Goal: Task Accomplishment & Management: Manage account settings

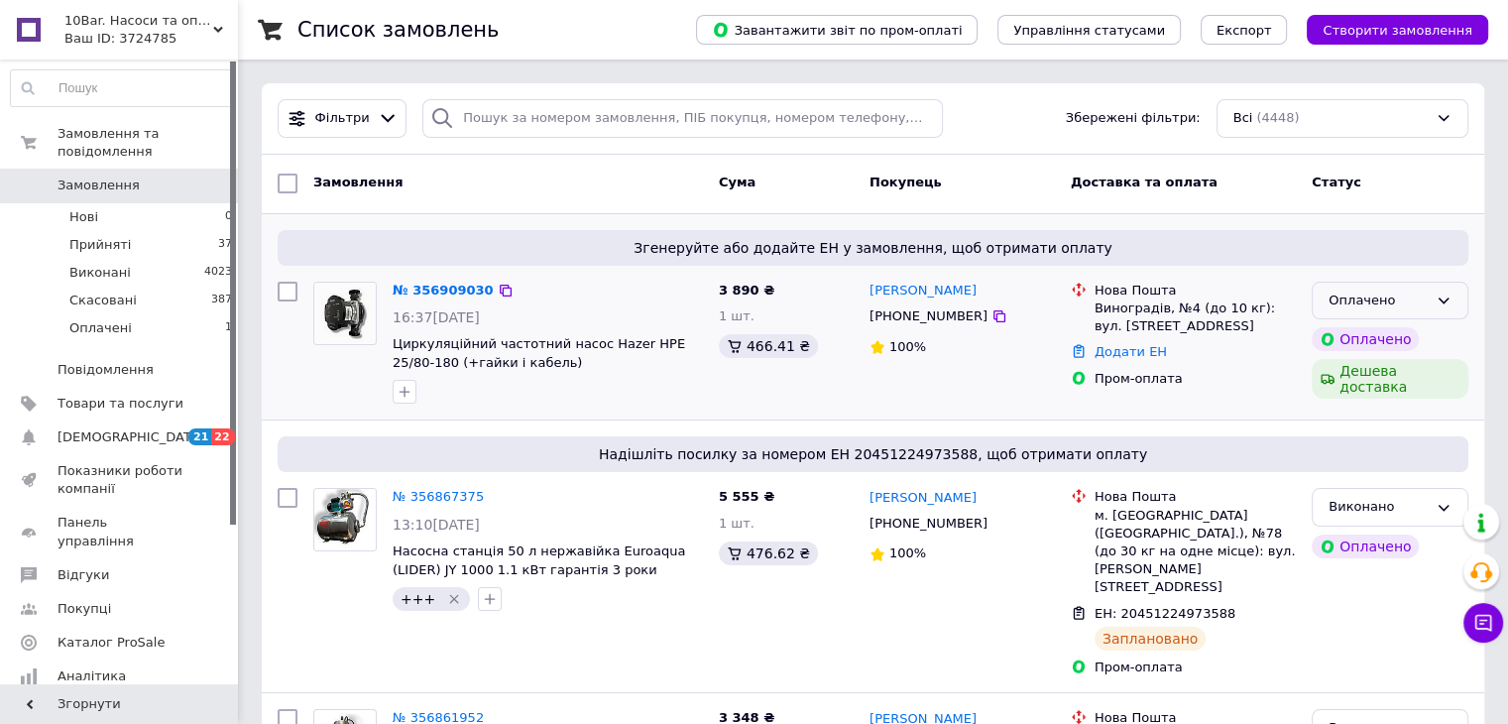
click at [1452, 301] on div "Оплачено" at bounding box center [1389, 301] width 157 height 39
click at [1430, 334] on li "Прийнято" at bounding box center [1389, 341] width 155 height 37
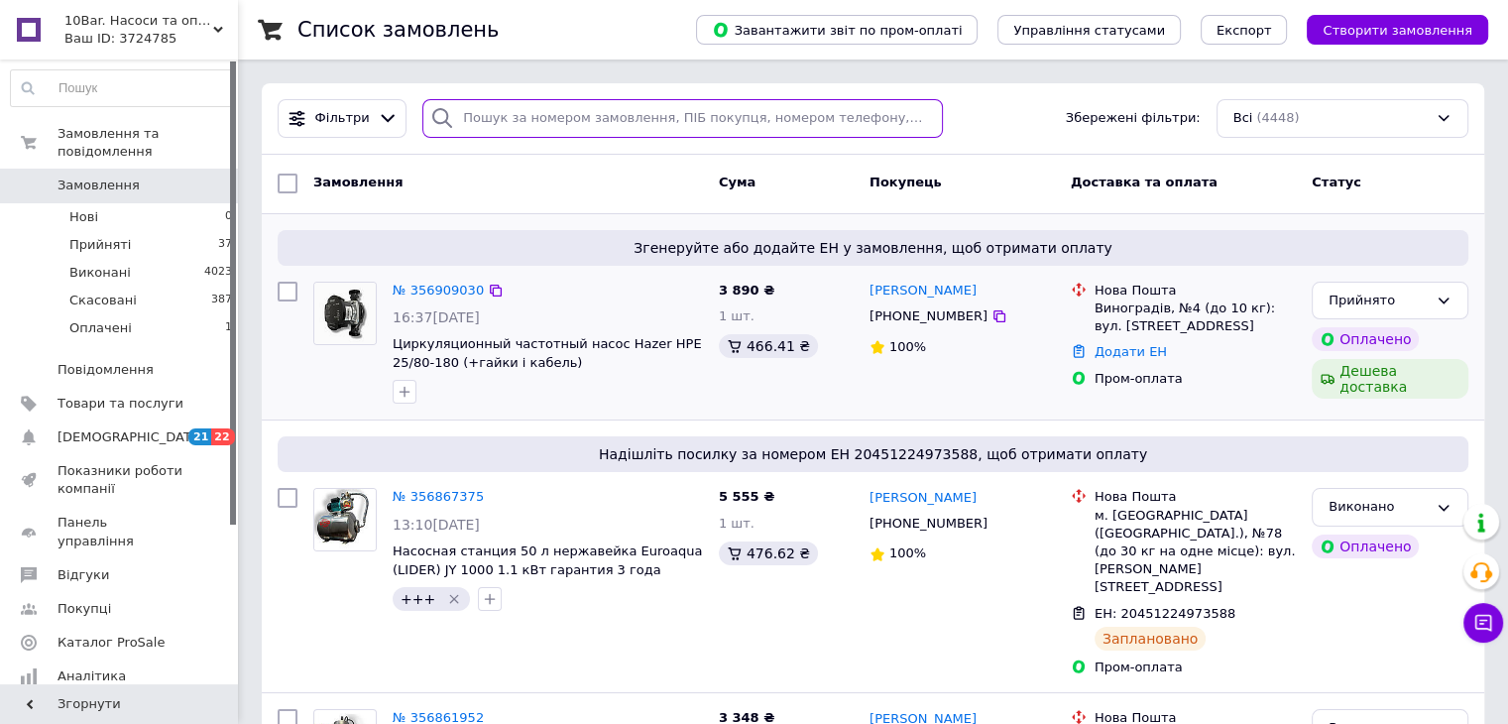
click at [547, 135] on input "search" at bounding box center [682, 118] width 520 height 39
paste input "Ткаченко"
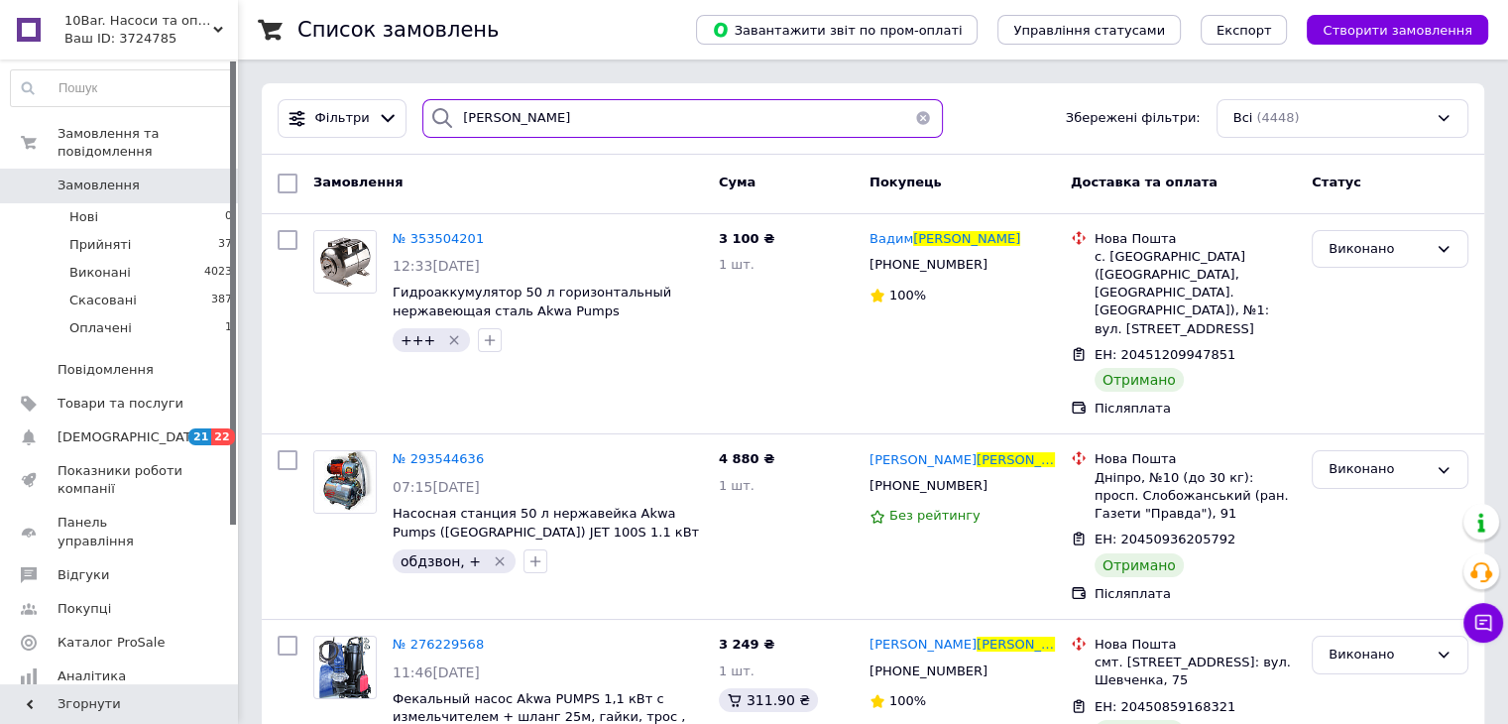
drag, startPoint x: 531, startPoint y: 123, endPoint x: 403, endPoint y: 122, distance: 127.9
click at [403, 122] on div "Фільтри Ткаченко Збережені фільтри: Всі (4448)" at bounding box center [873, 118] width 1206 height 39
paste input "380959026744"
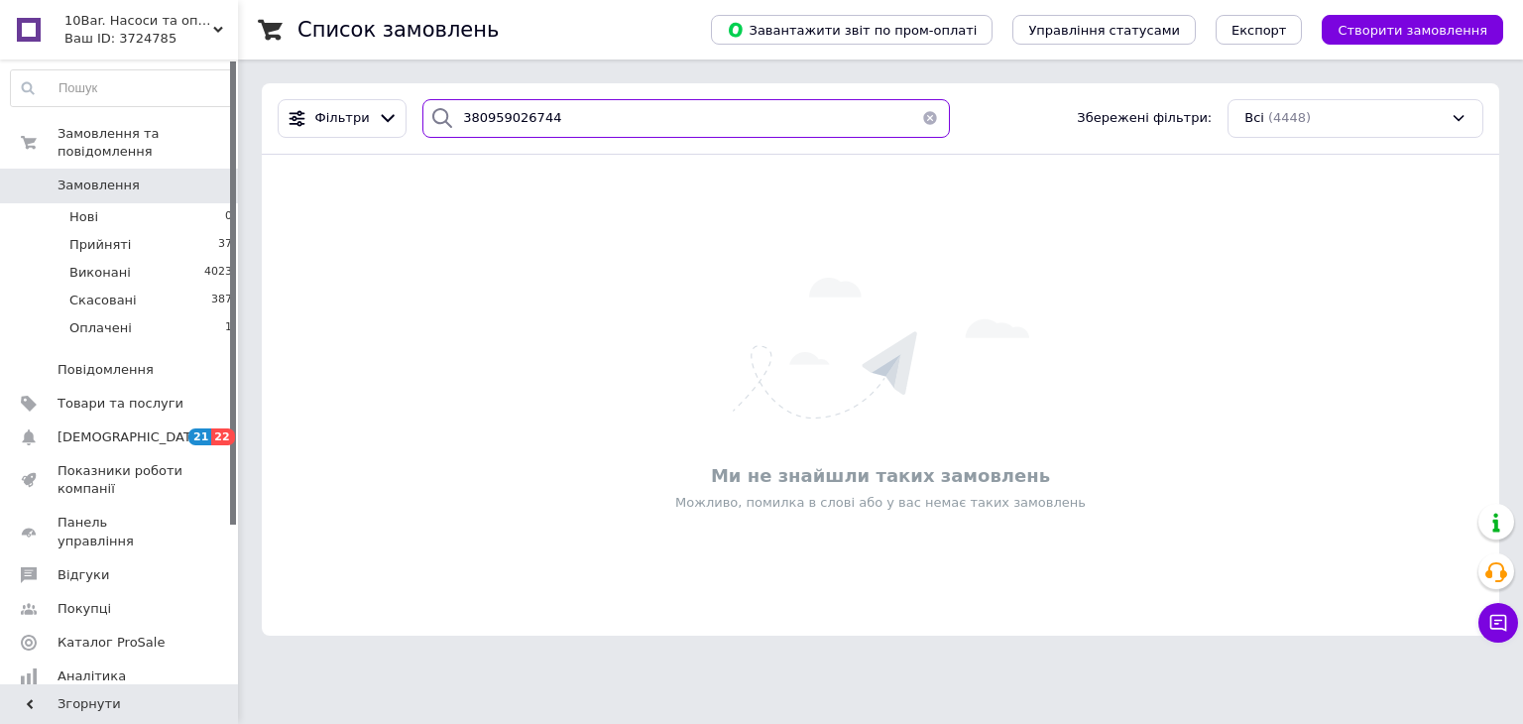
drag, startPoint x: 466, startPoint y: 122, endPoint x: 436, endPoint y: 122, distance: 29.7
click at [436, 122] on div "380959026744" at bounding box center [685, 118] width 527 height 39
type input "0959026744"
click at [505, 124] on input "0959026744" at bounding box center [685, 118] width 527 height 39
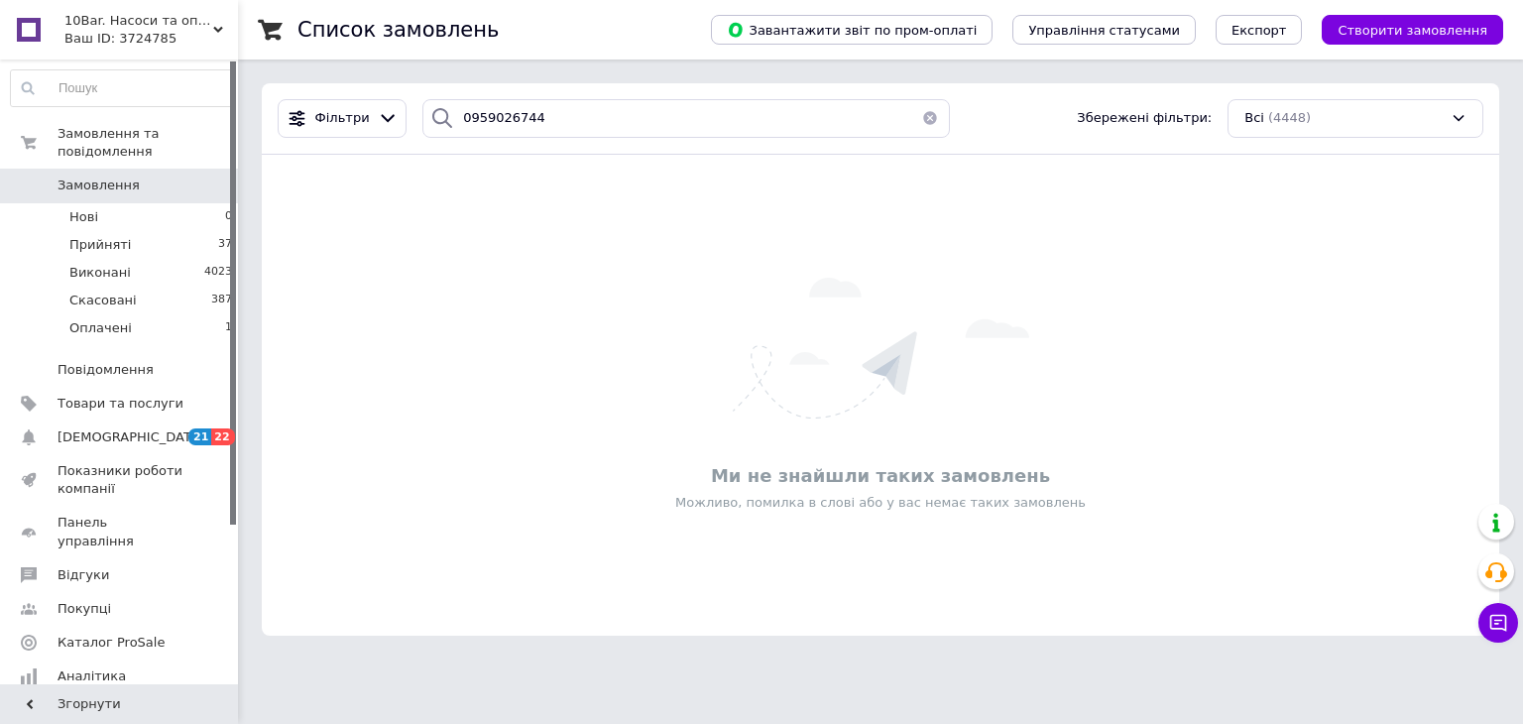
click at [198, 180] on link "Замовлення 0" at bounding box center [122, 186] width 244 height 34
click at [926, 109] on button "button" at bounding box center [930, 118] width 40 height 39
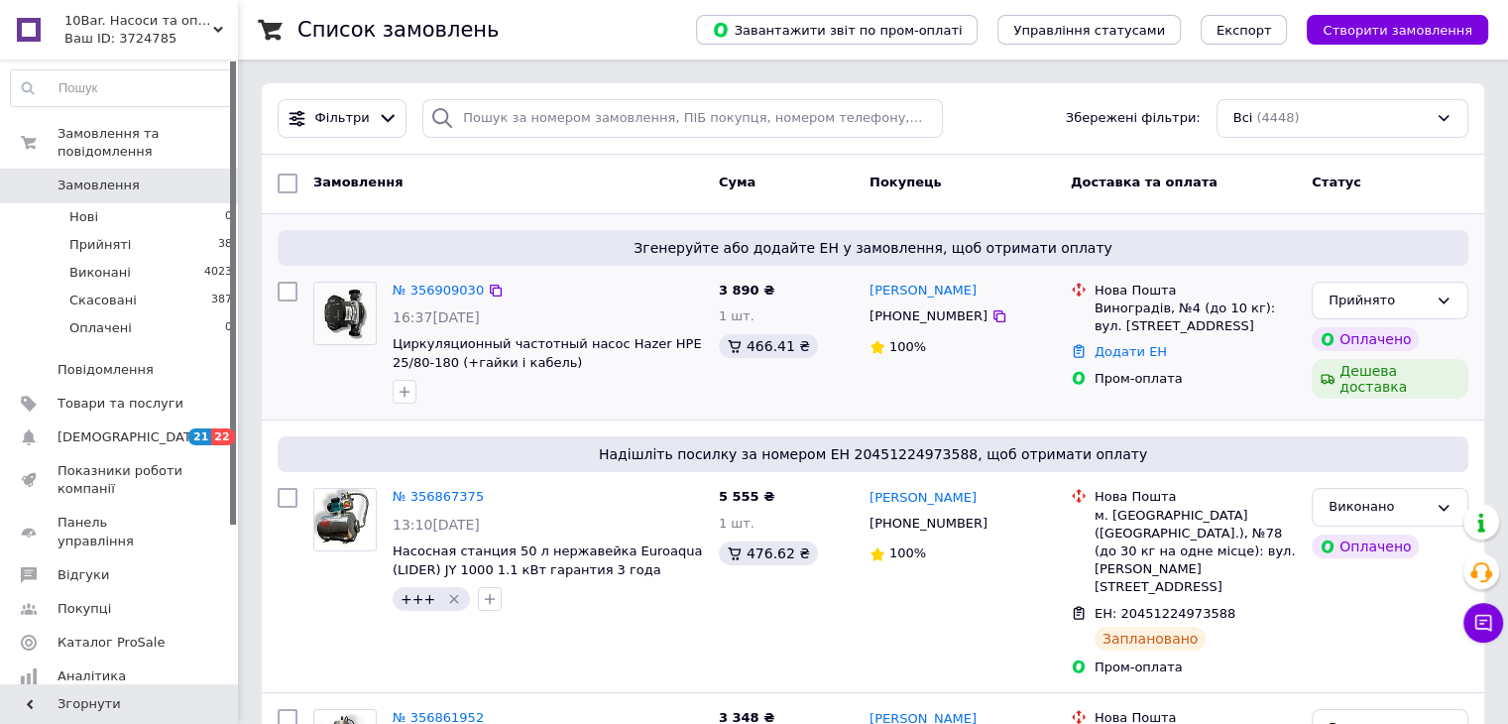
click at [634, 404] on div at bounding box center [548, 392] width 318 height 32
drag, startPoint x: 527, startPoint y: 373, endPoint x: 389, endPoint y: 334, distance: 144.1
click at [389, 334] on div "№ 356909030 16:37, 12.08.2025 Циркуляционный частотный насос Hazer HPE 25/80-18…" at bounding box center [548, 343] width 326 height 139
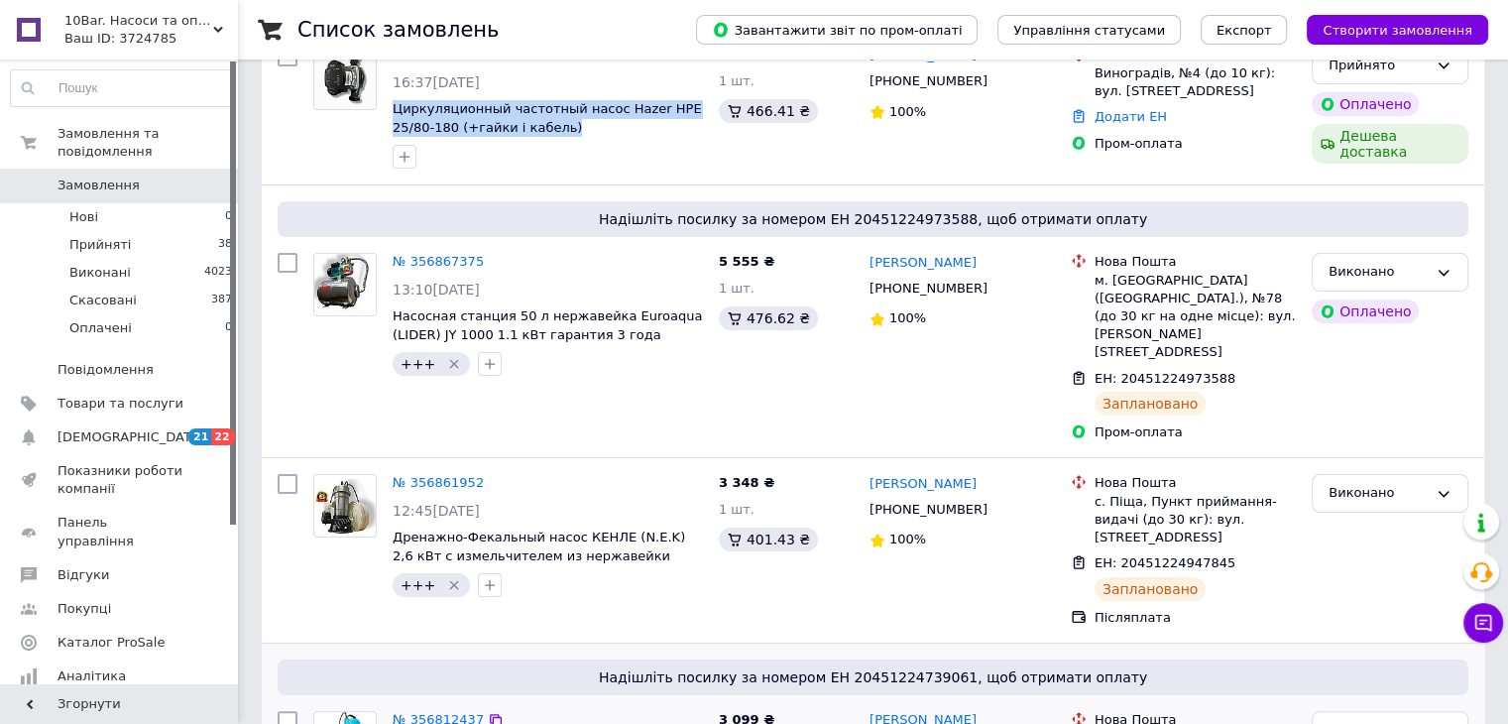
scroll to position [397, 0]
